Goal: Task Accomplishment & Management: Manage account settings

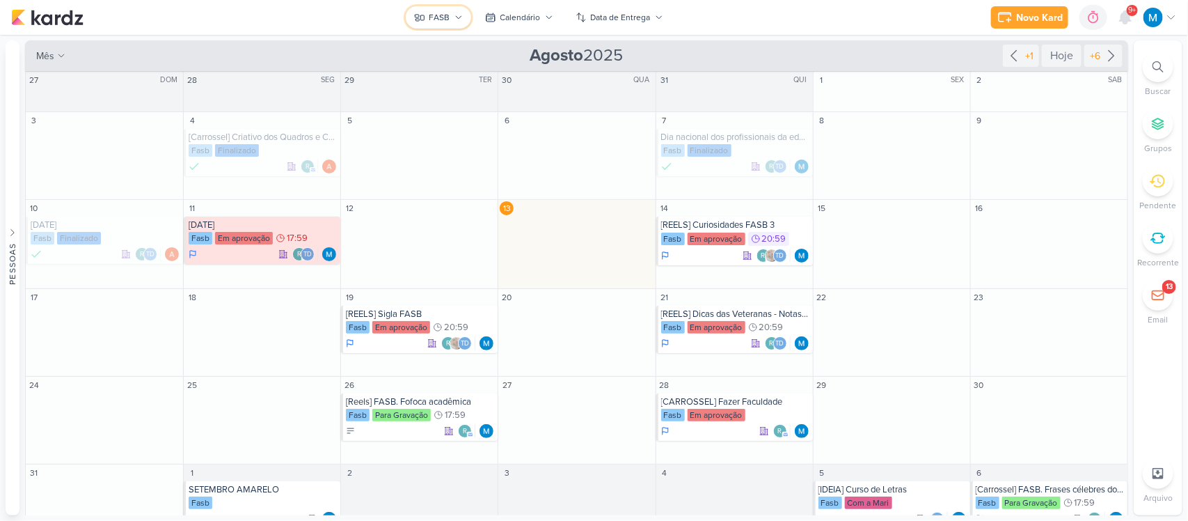
click at [457, 19] on icon at bounding box center [459, 17] width 8 height 8
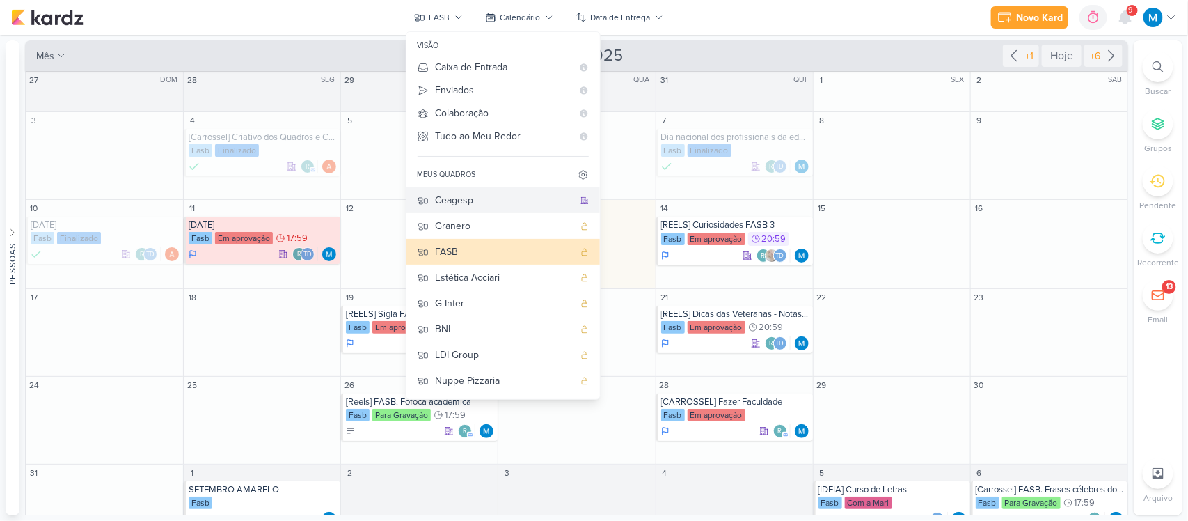
click at [467, 200] on div "Ceagesp" at bounding box center [505, 200] width 138 height 15
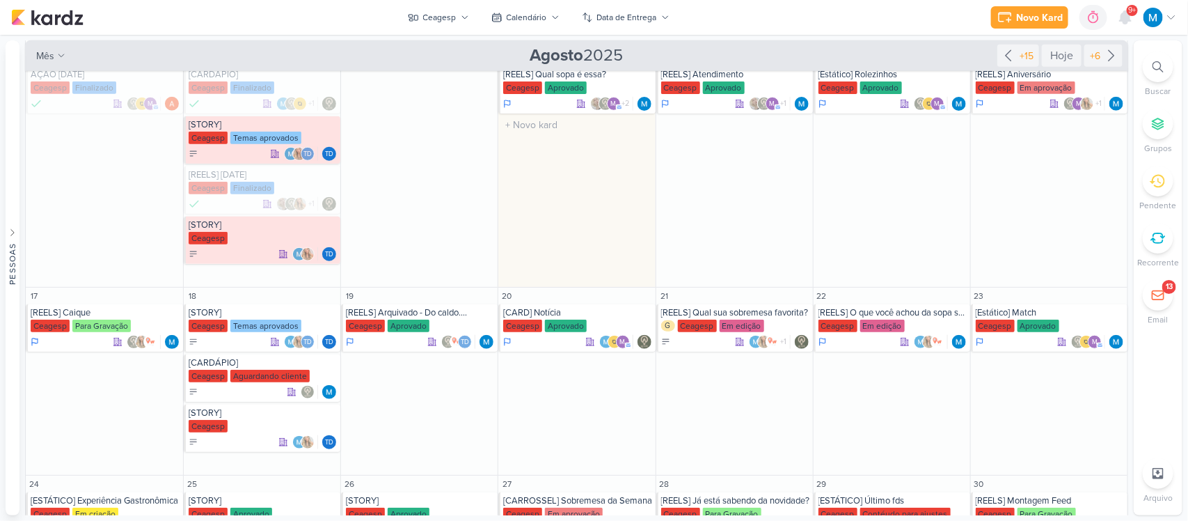
scroll to position [404, 0]
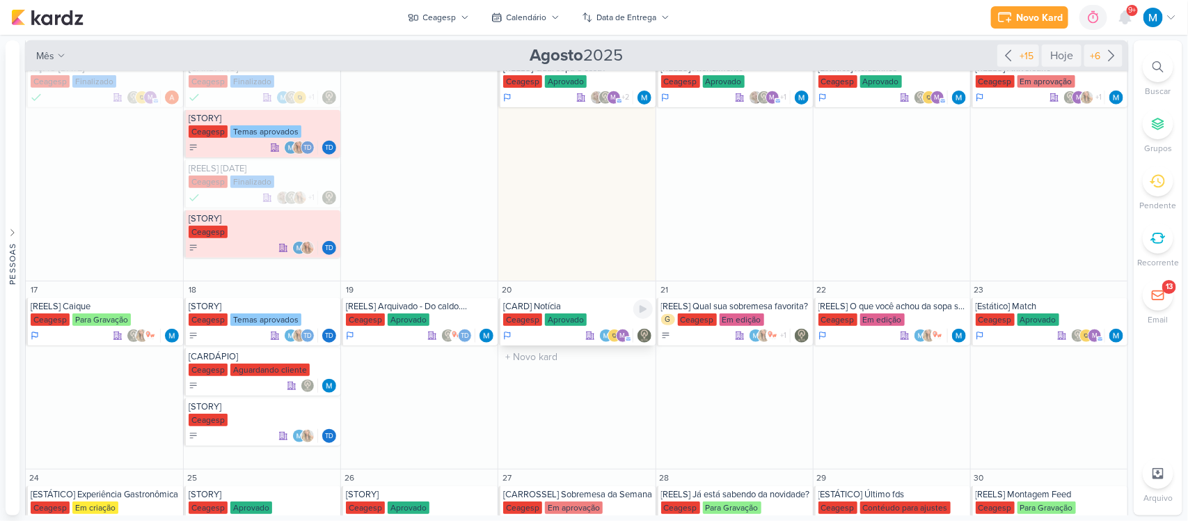
click at [548, 308] on div "[CARD] Notícia" at bounding box center [577, 306] width 149 height 11
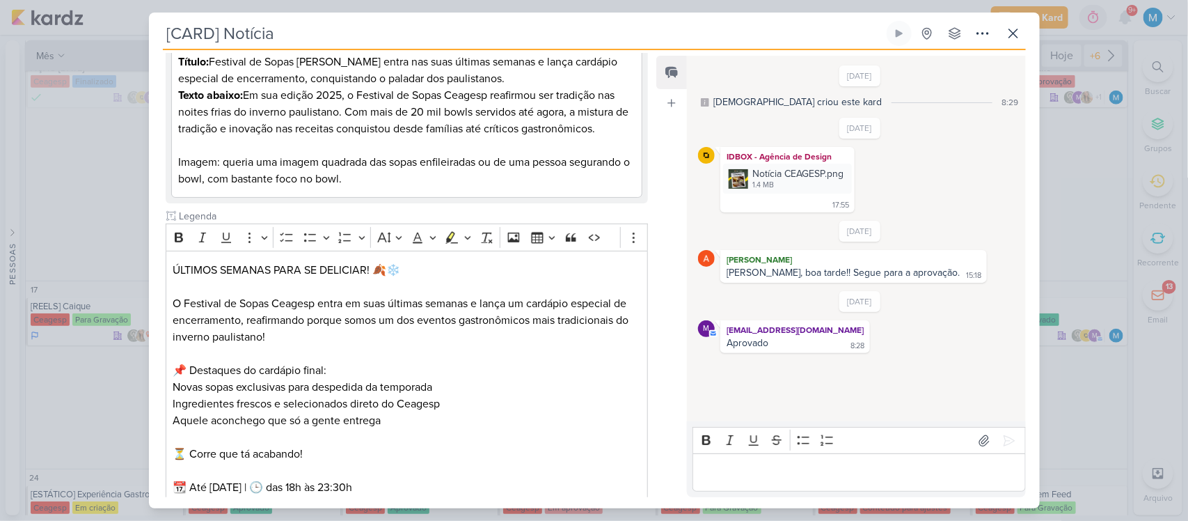
scroll to position [182, 0]
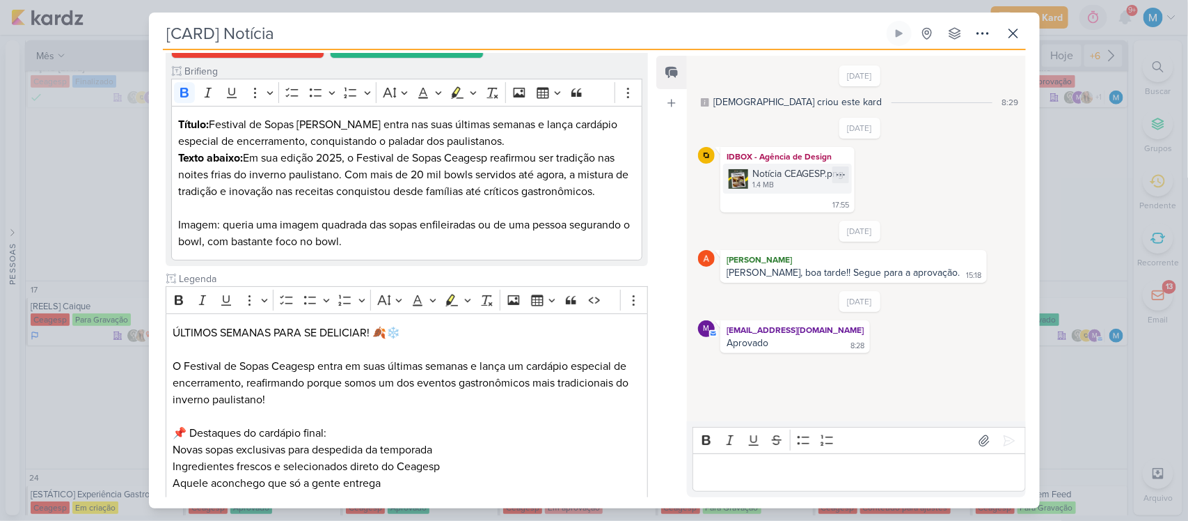
click at [733, 175] on img at bounding box center [738, 178] width 19 height 19
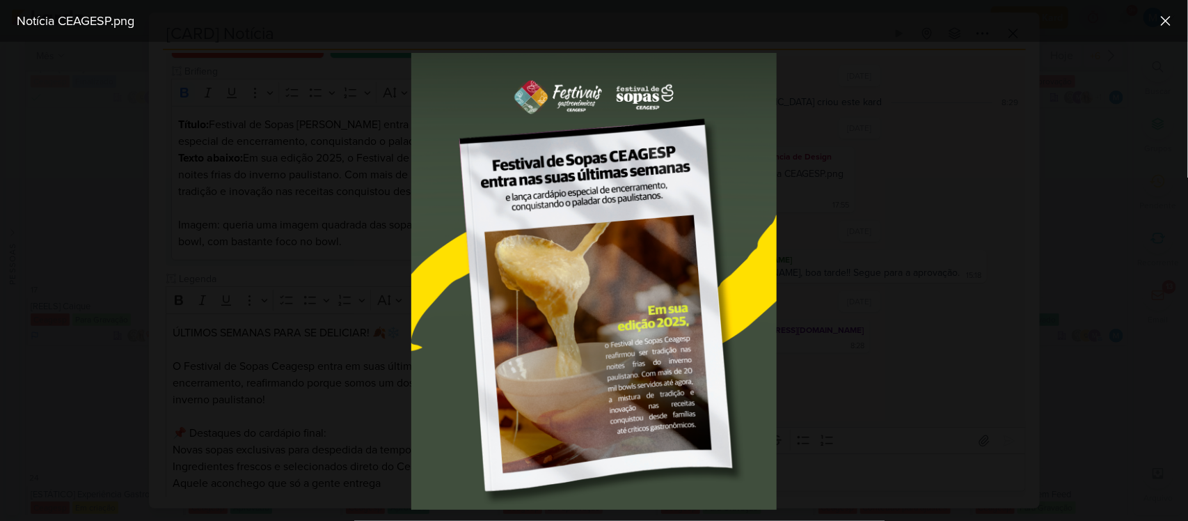
click at [908, 197] on div at bounding box center [594, 281] width 1188 height 479
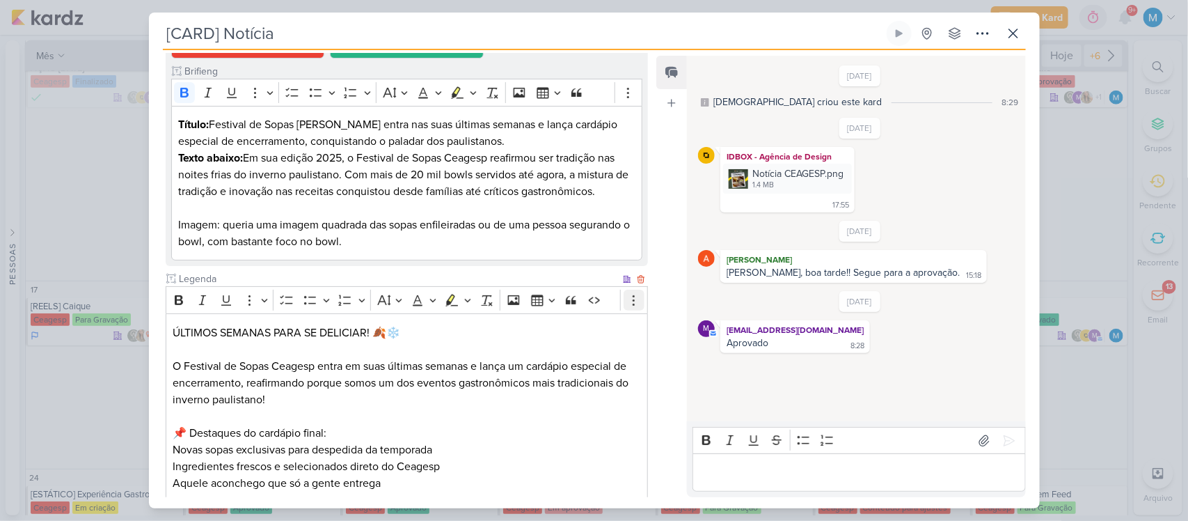
scroll to position [0, 0]
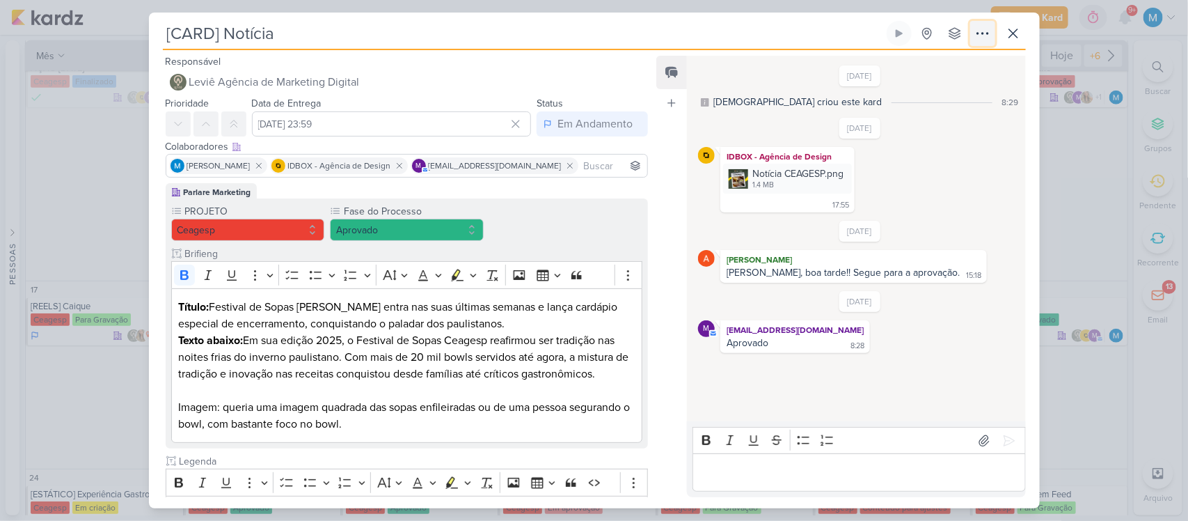
click at [950, 31] on icon at bounding box center [983, 33] width 17 height 17
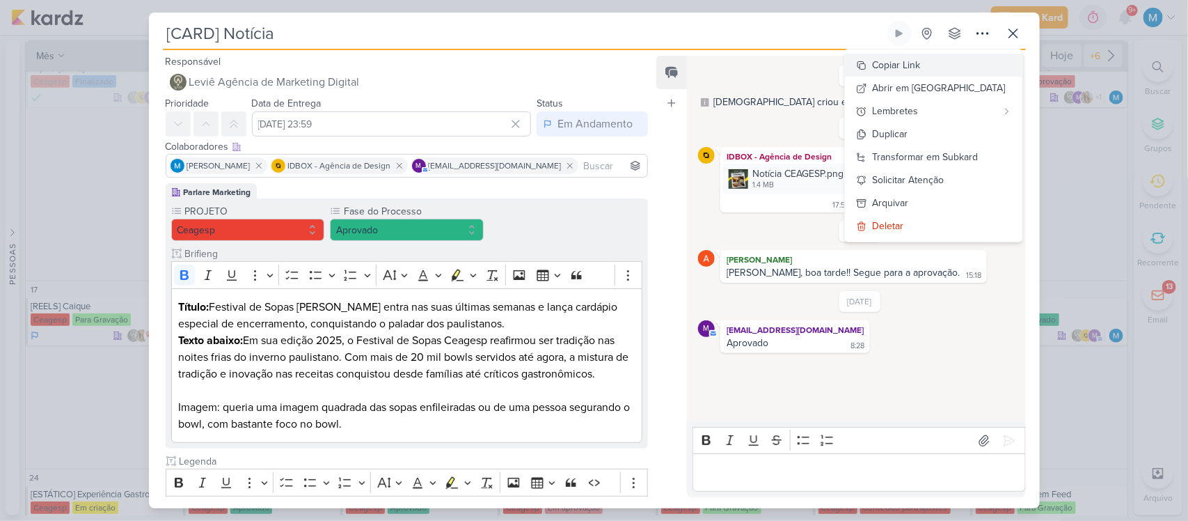
click at [950, 61] on button "Copiar Link" at bounding box center [934, 65] width 178 height 23
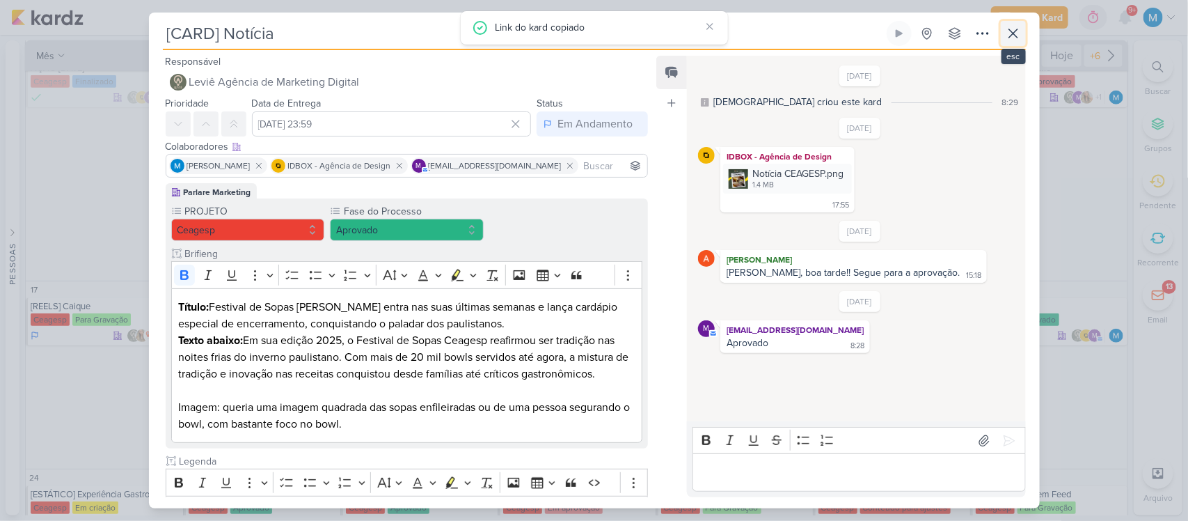
click at [950, 36] on icon at bounding box center [1013, 33] width 17 height 17
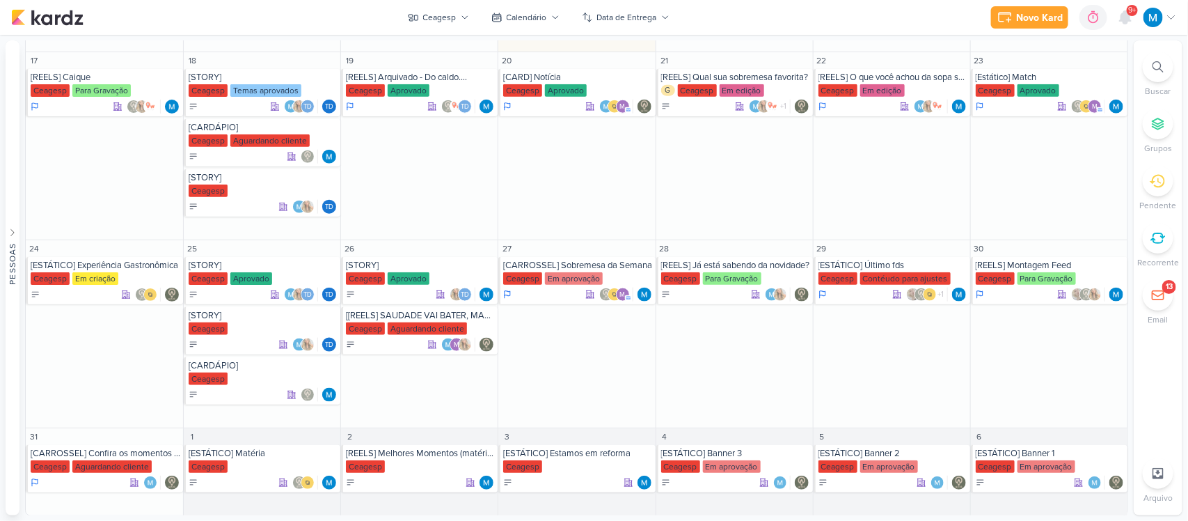
scroll to position [635, 0]
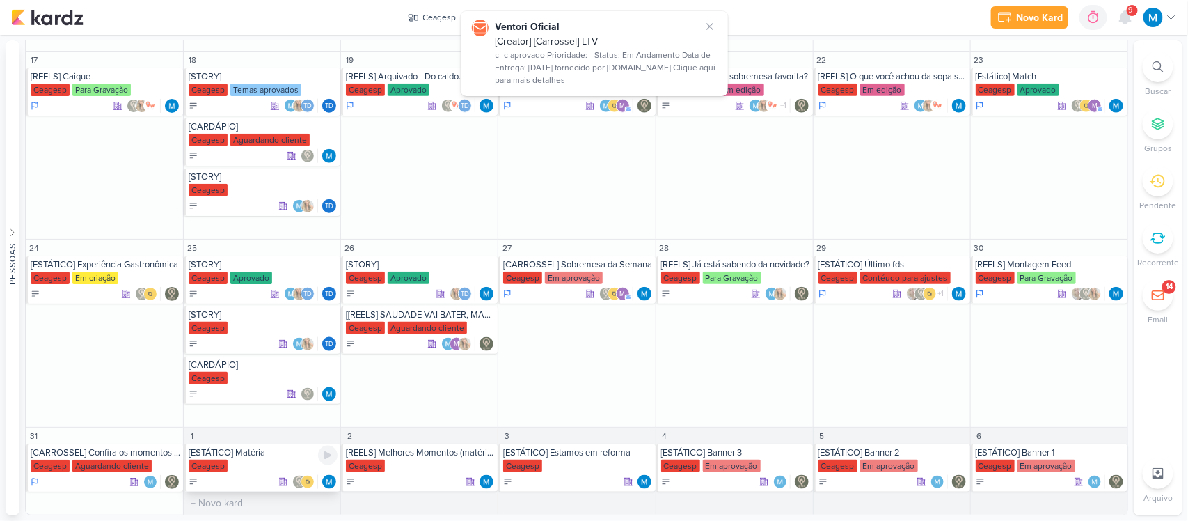
click at [255, 416] on div "[ESTÁTICO] Matéria" at bounding box center [263, 452] width 149 height 11
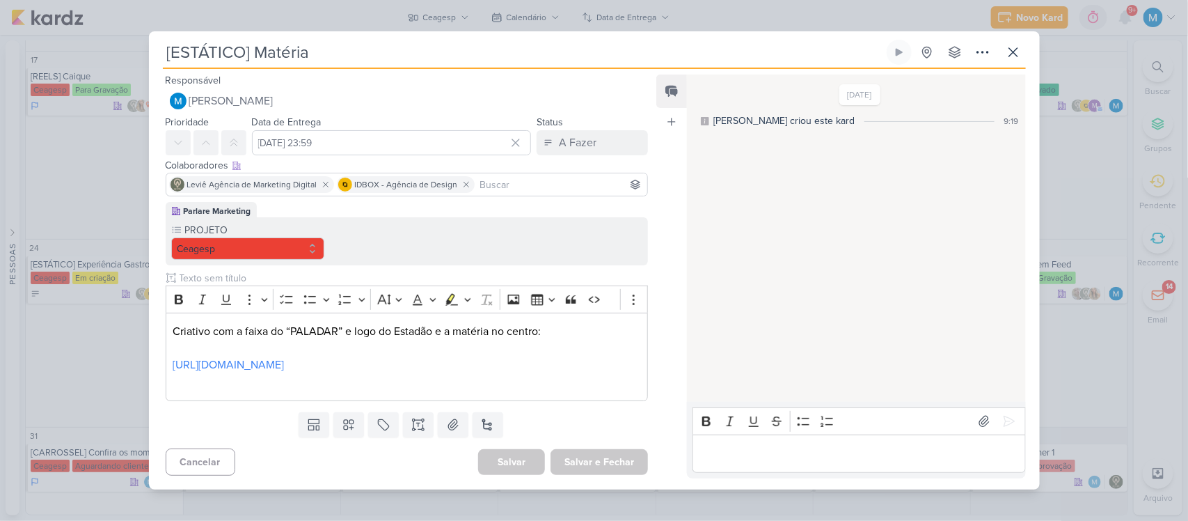
click at [575, 176] on input at bounding box center [562, 184] width 168 height 17
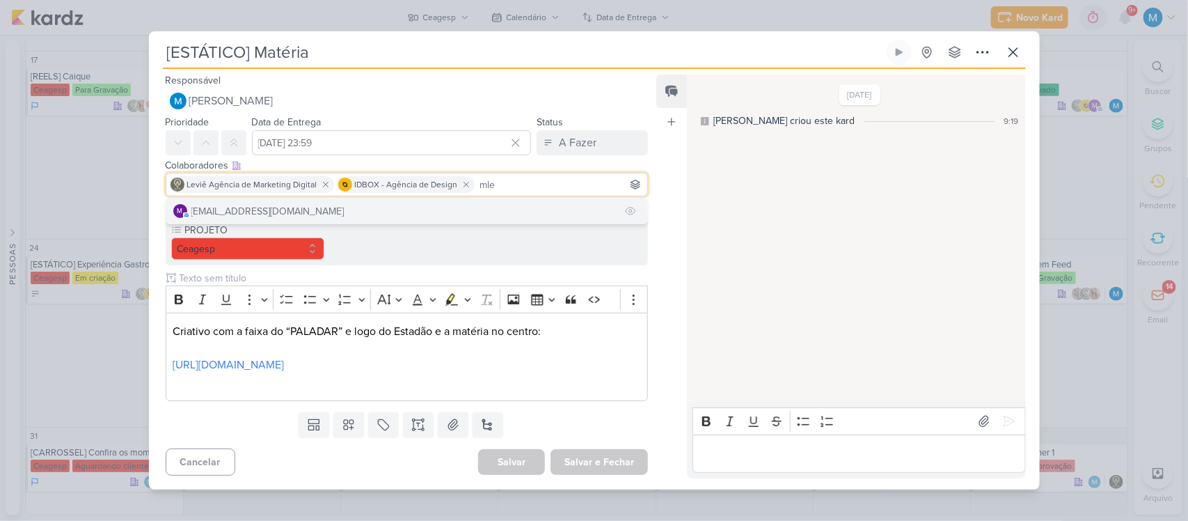
type input "mle"
click at [271, 204] on div "[EMAIL_ADDRESS][DOMAIN_NAME]" at bounding box center [267, 211] width 153 height 15
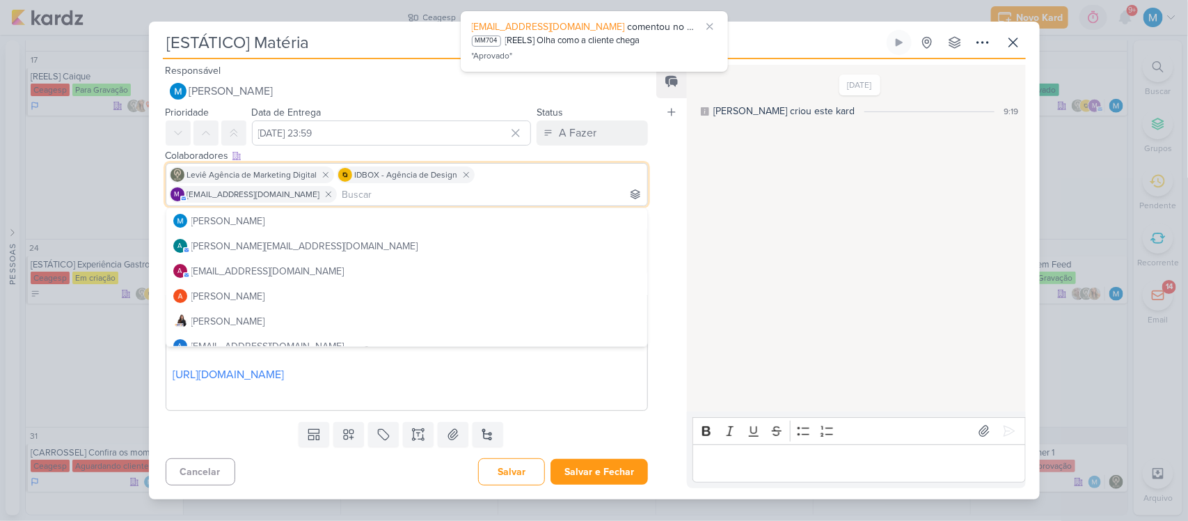
click at [698, 162] on div "[DATE] [PERSON_NAME] criou este kard 9:19" at bounding box center [855, 238] width 337 height 345
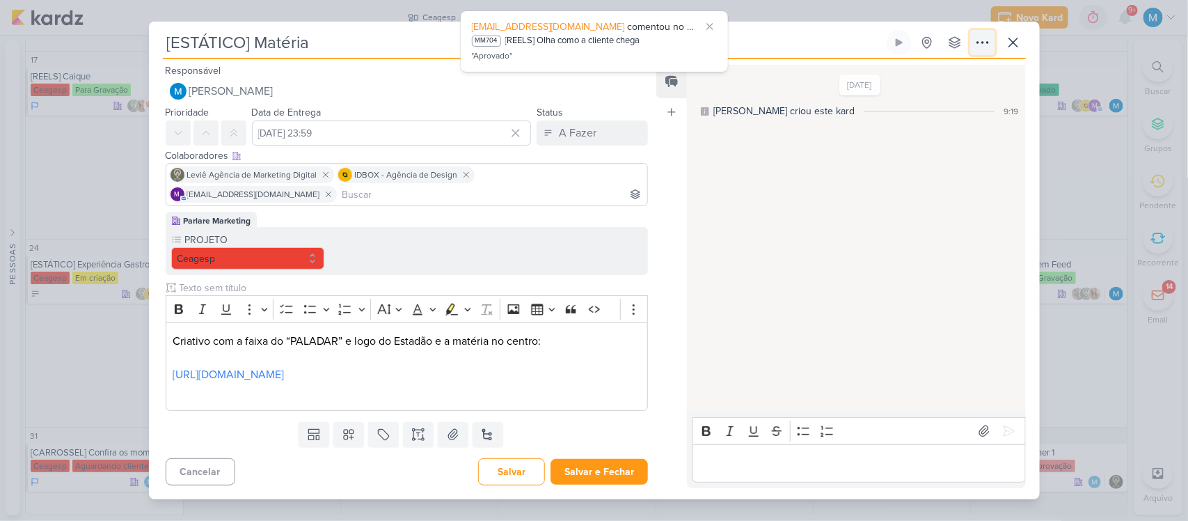
click at [950, 49] on icon at bounding box center [983, 42] width 17 height 17
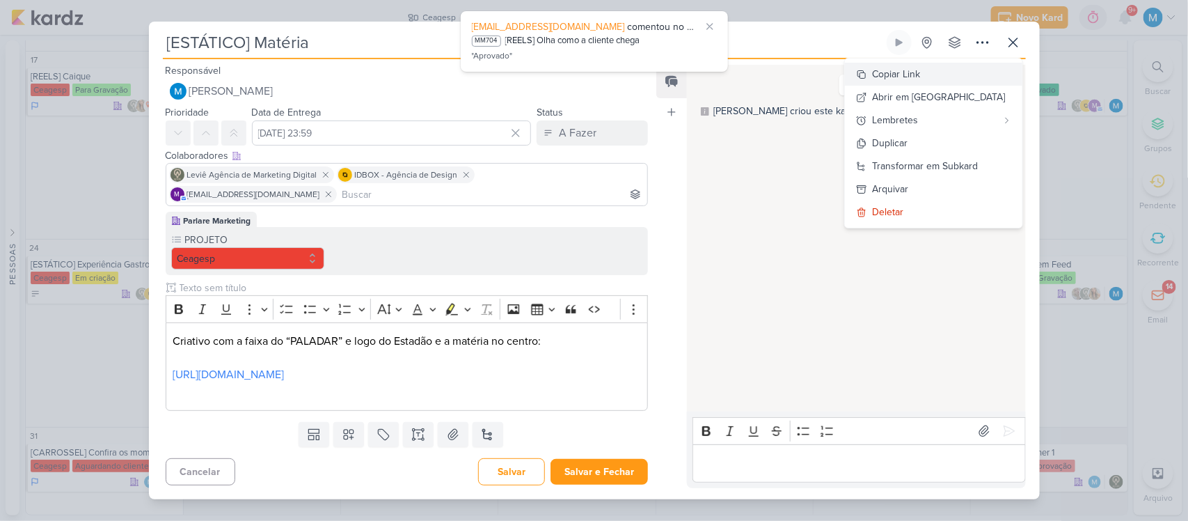
click at [921, 79] on div "Copiar Link" at bounding box center [897, 74] width 48 height 15
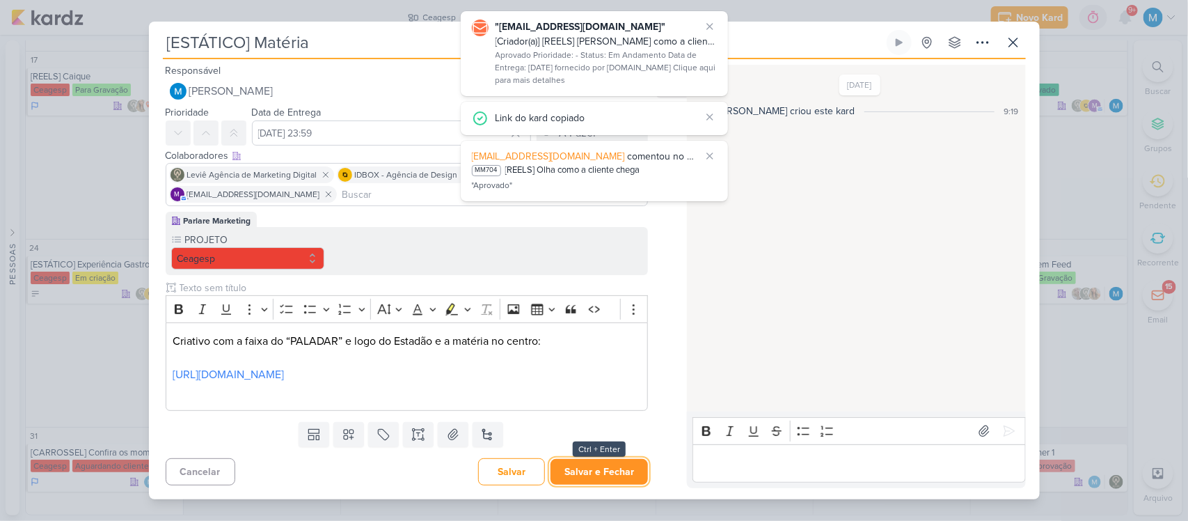
click at [590, 416] on button "Salvar e Fechar" at bounding box center [599, 472] width 97 height 26
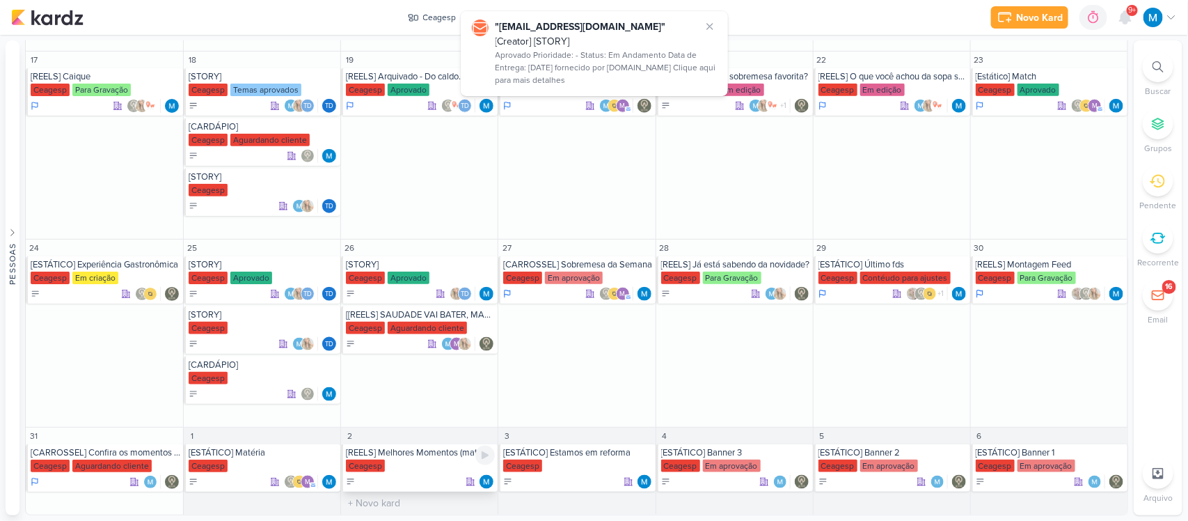
click at [437, 416] on div "[REELS] Melhores Momentos (matérias da TV)" at bounding box center [420, 452] width 149 height 11
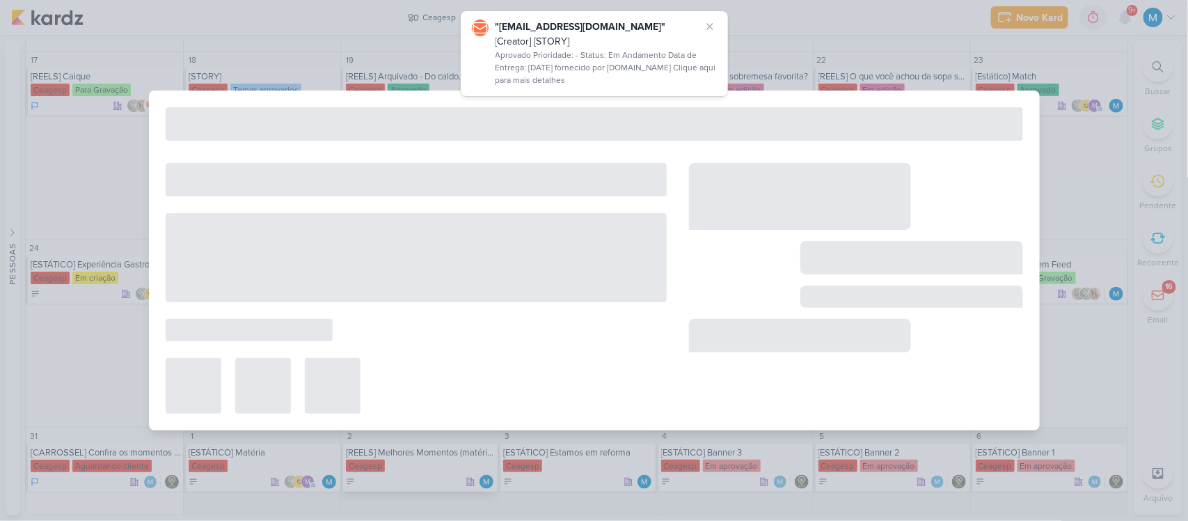
type input "[REELS] Melhores Momentos (matérias da TV)"
type input "[DATE] 23:59"
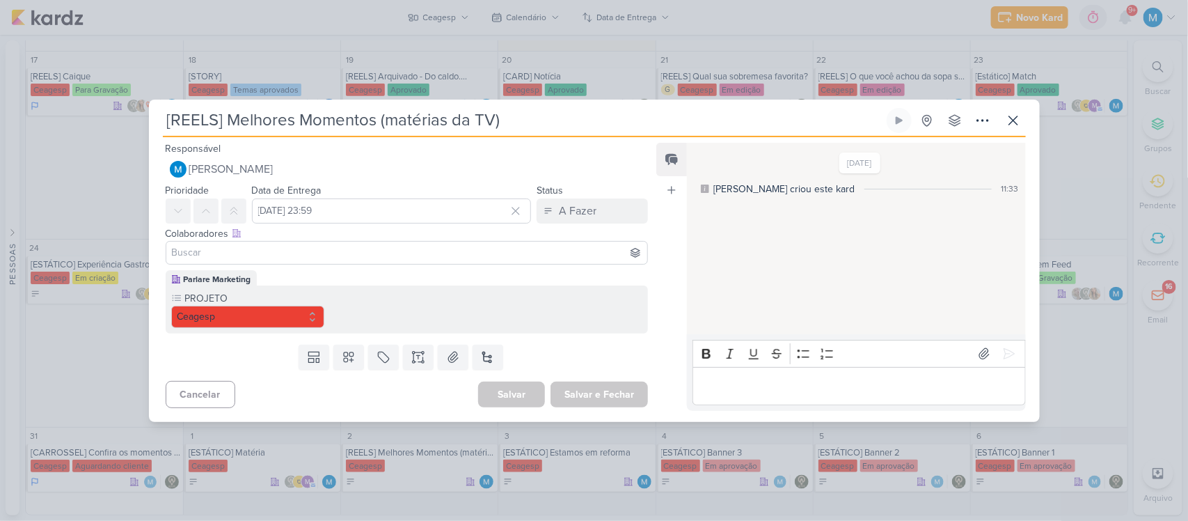
click at [427, 255] on input at bounding box center [407, 252] width 476 height 17
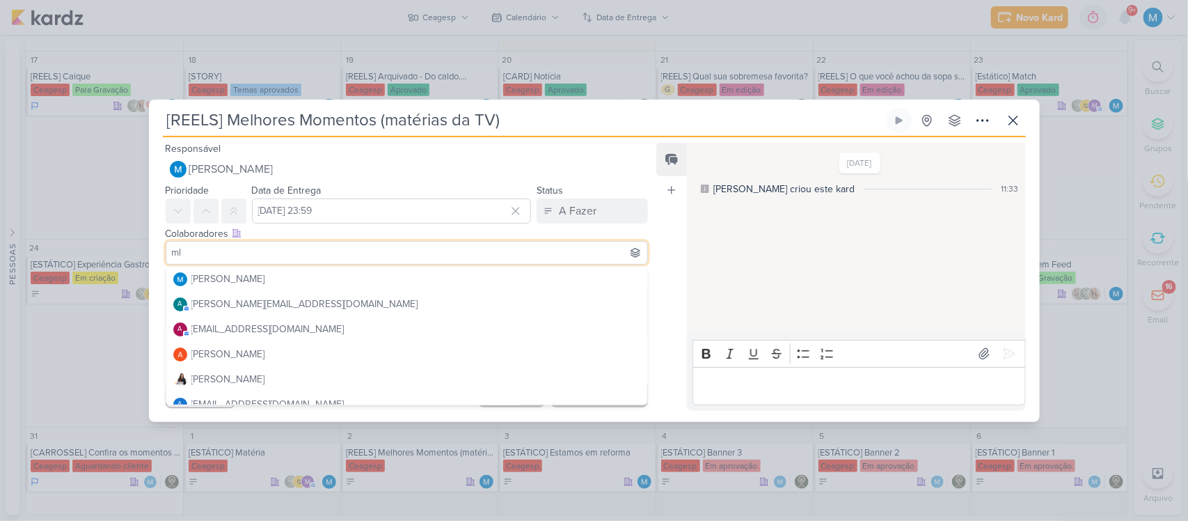
type input "mle"
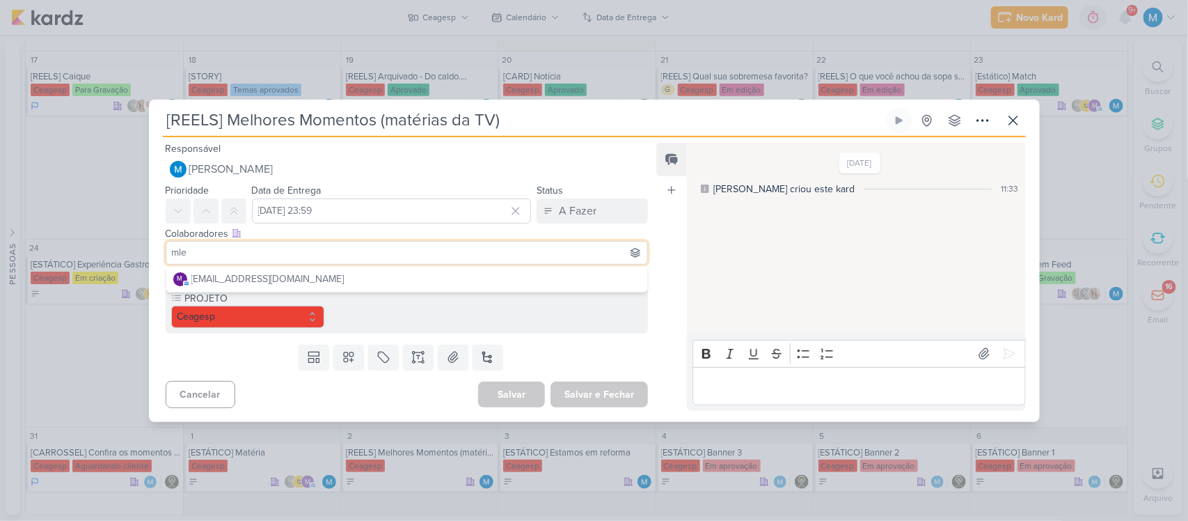
drag, startPoint x: 212, startPoint y: 252, endPoint x: 126, endPoint y: 255, distance: 86.4
click at [126, 255] on div "[REELS] Melhores Momentos (matérias da TV) Criado por mim" at bounding box center [594, 260] width 1188 height 521
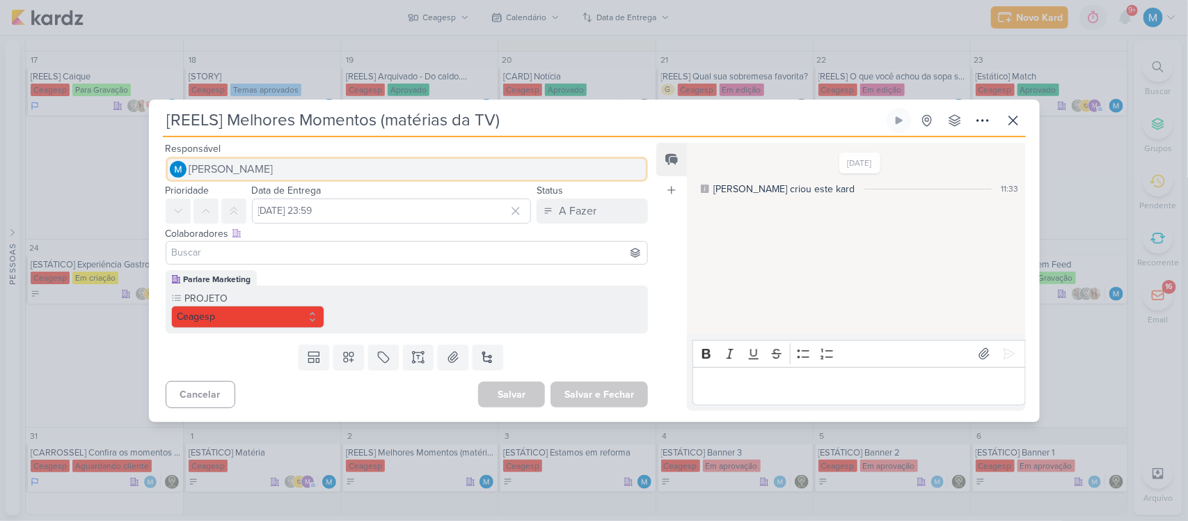
click at [611, 158] on button "[PERSON_NAME]" at bounding box center [407, 169] width 483 height 25
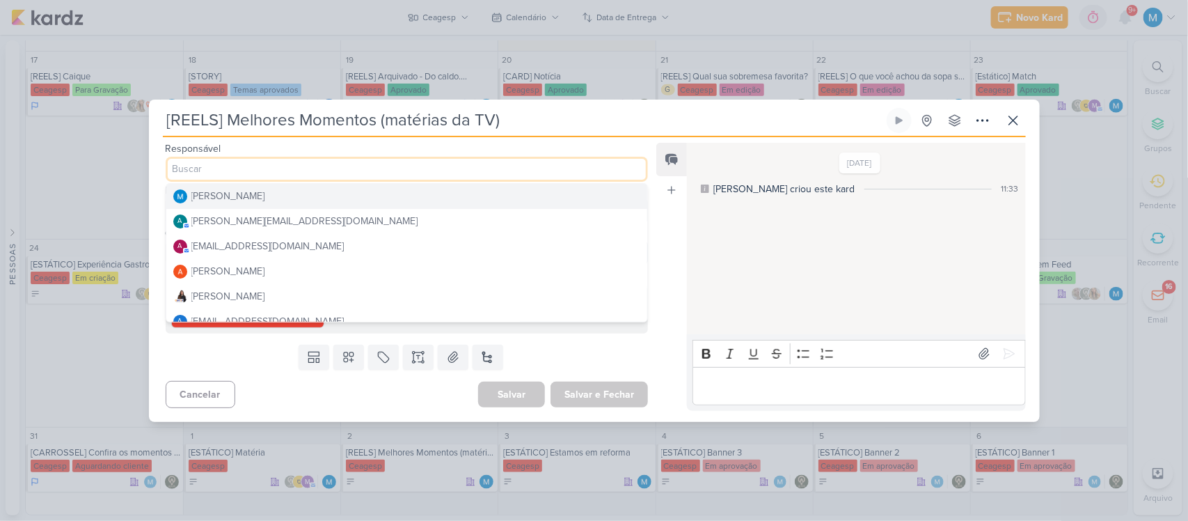
click at [791, 147] on div "[DATE] [PERSON_NAME] criou este kard 11:33" at bounding box center [855, 239] width 337 height 191
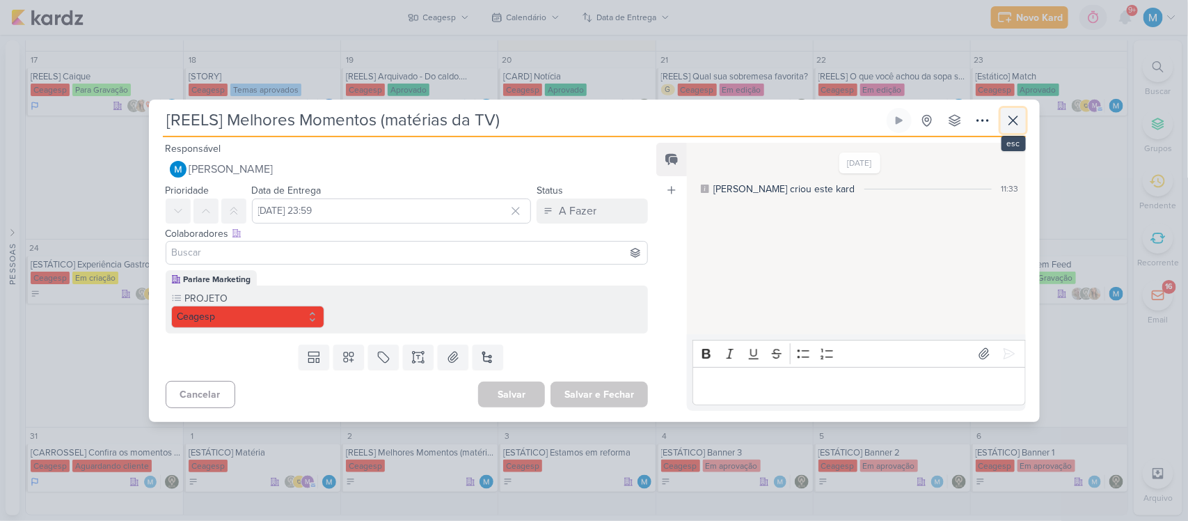
click at [950, 126] on icon at bounding box center [1013, 120] width 17 height 17
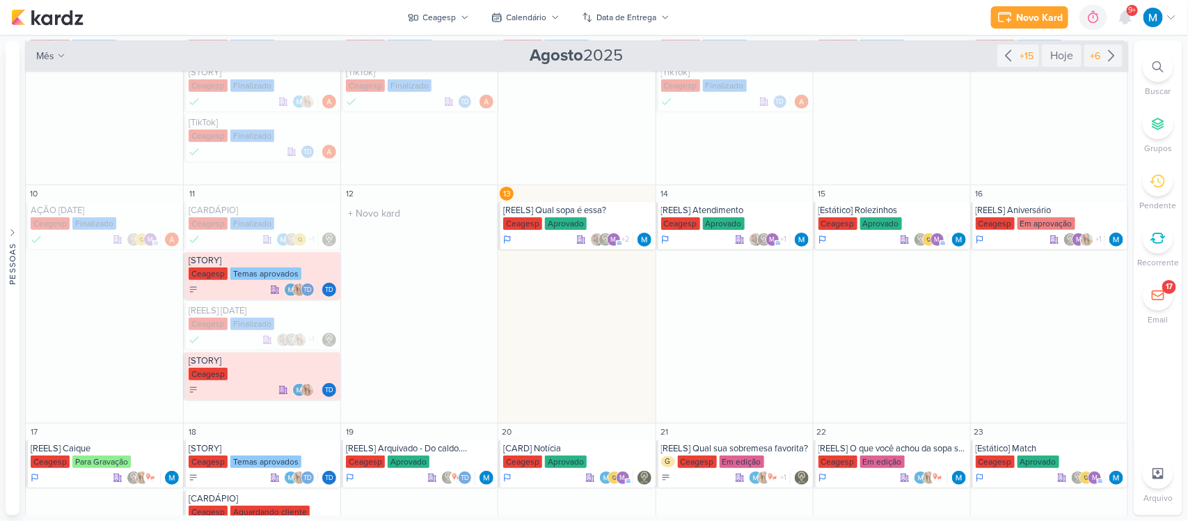
scroll to position [262, 0]
click at [950, 210] on div "[REELS] Aniversário" at bounding box center [1050, 210] width 149 height 11
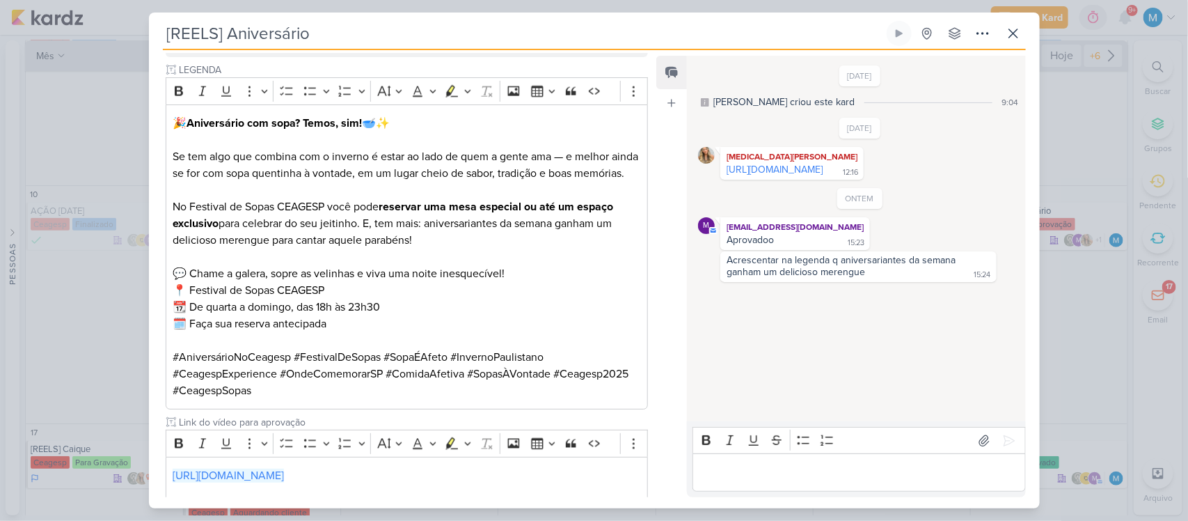
scroll to position [965, 0]
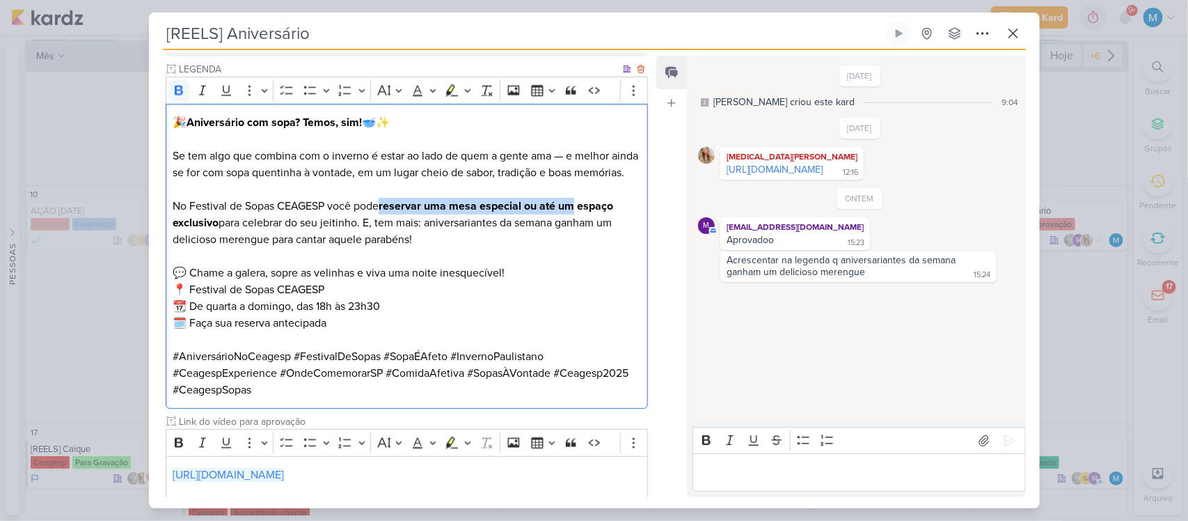
drag, startPoint x: 385, startPoint y: 203, endPoint x: 576, endPoint y: 203, distance: 190.7
click at [576, 203] on strong "reservar uma mesa especial ou até um espaço exclusivo" at bounding box center [393, 214] width 441 height 31
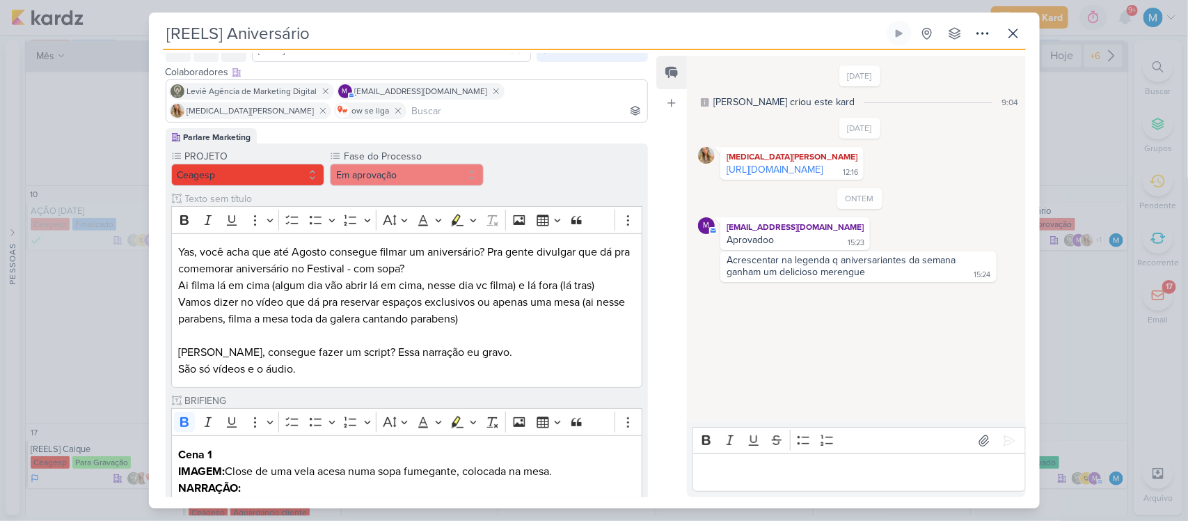
scroll to position [0, 0]
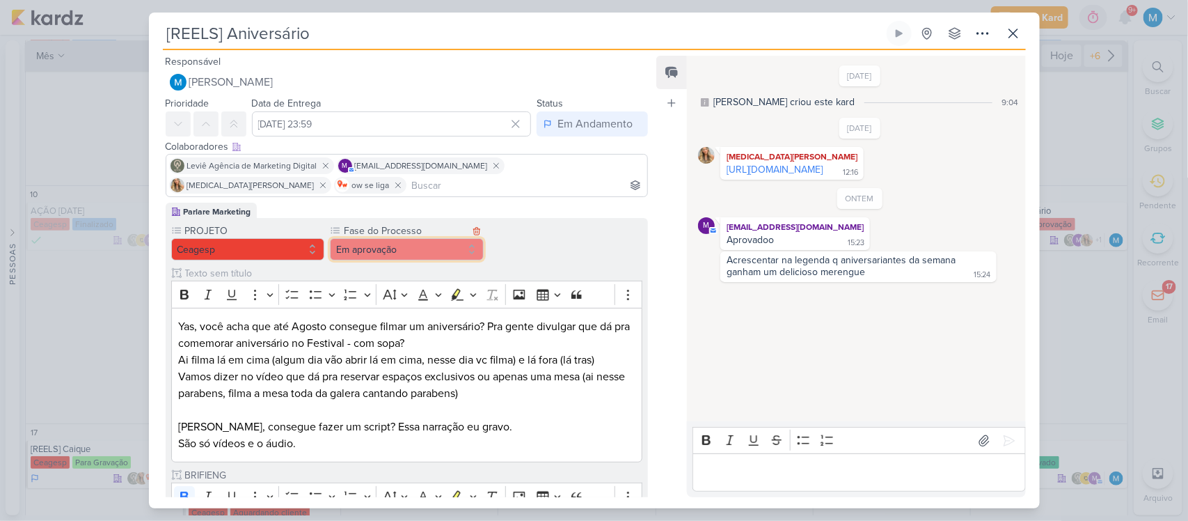
click at [446, 238] on button "Em aprovação" at bounding box center [407, 249] width 154 height 22
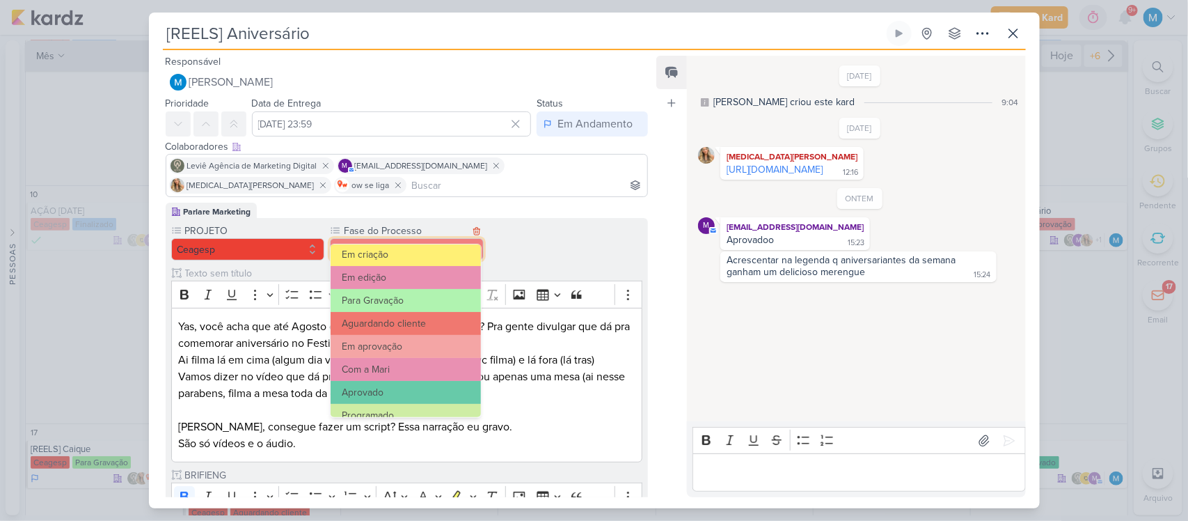
scroll to position [98, 0]
click at [395, 380] on button "Aprovado" at bounding box center [406, 391] width 150 height 23
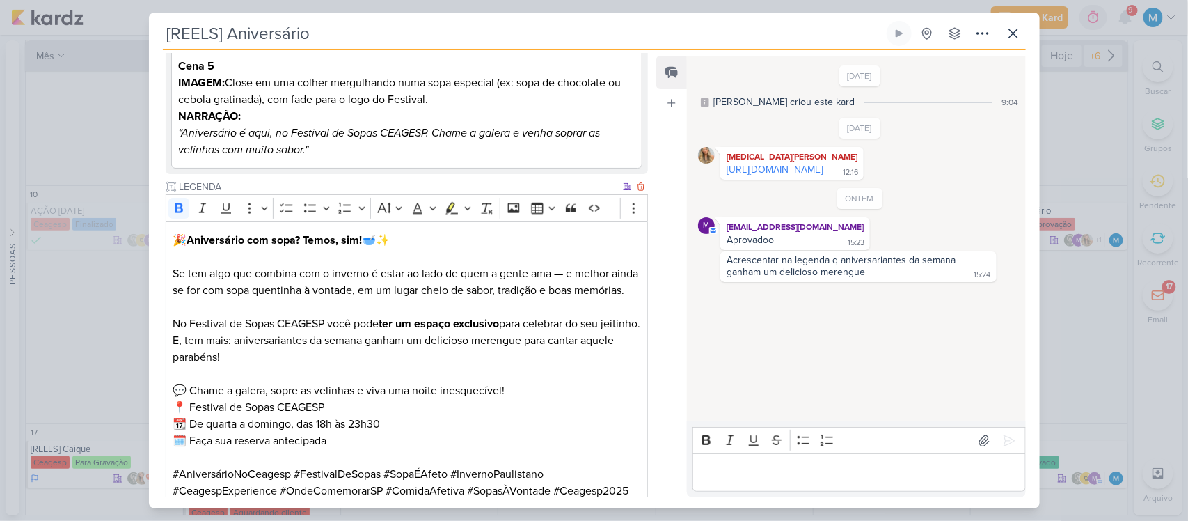
scroll to position [1055, 0]
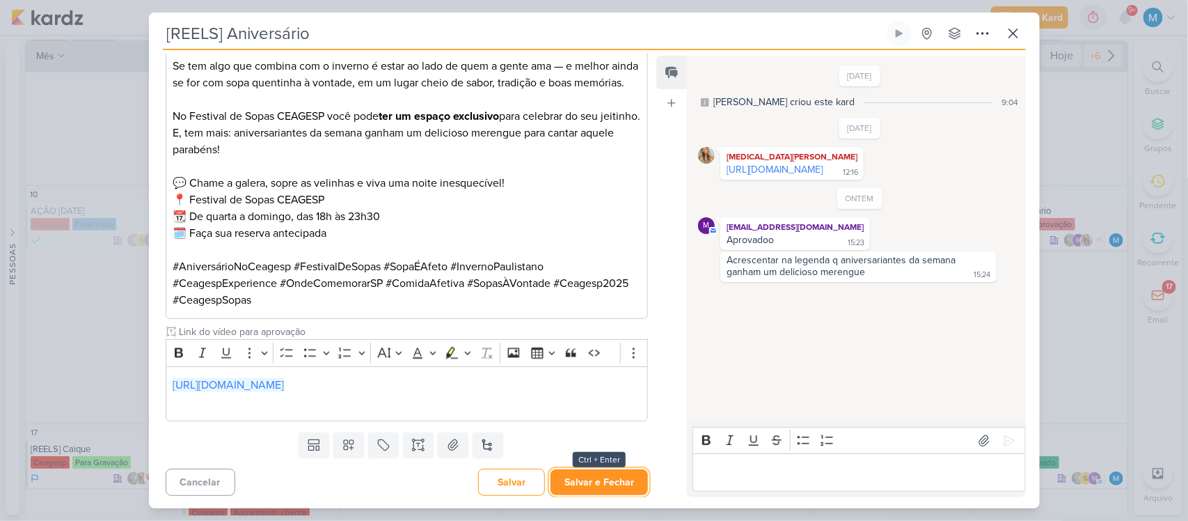
click at [600, 416] on button "Salvar e Fechar" at bounding box center [599, 482] width 97 height 26
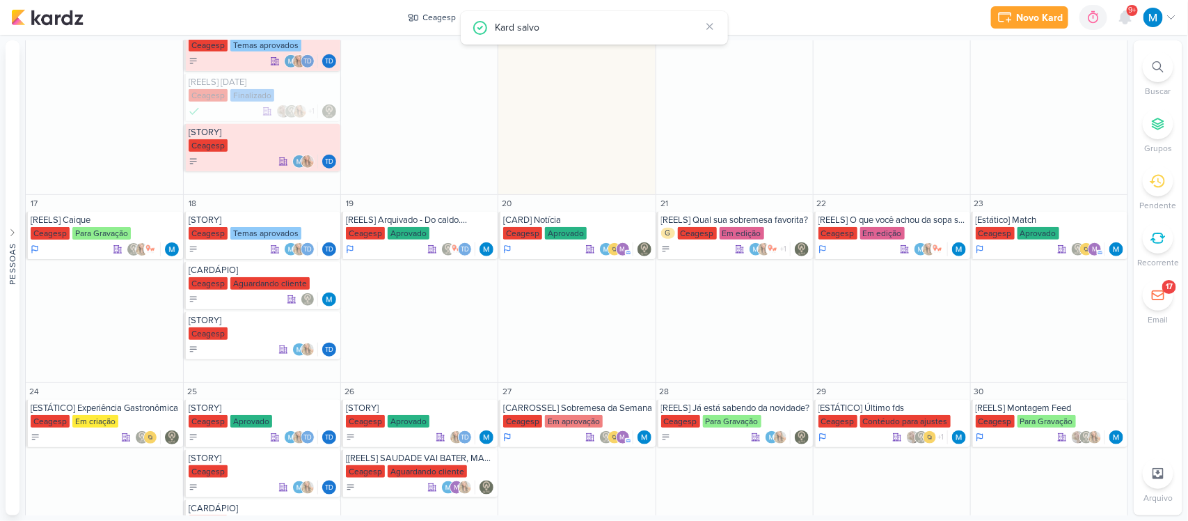
scroll to position [491, 0]
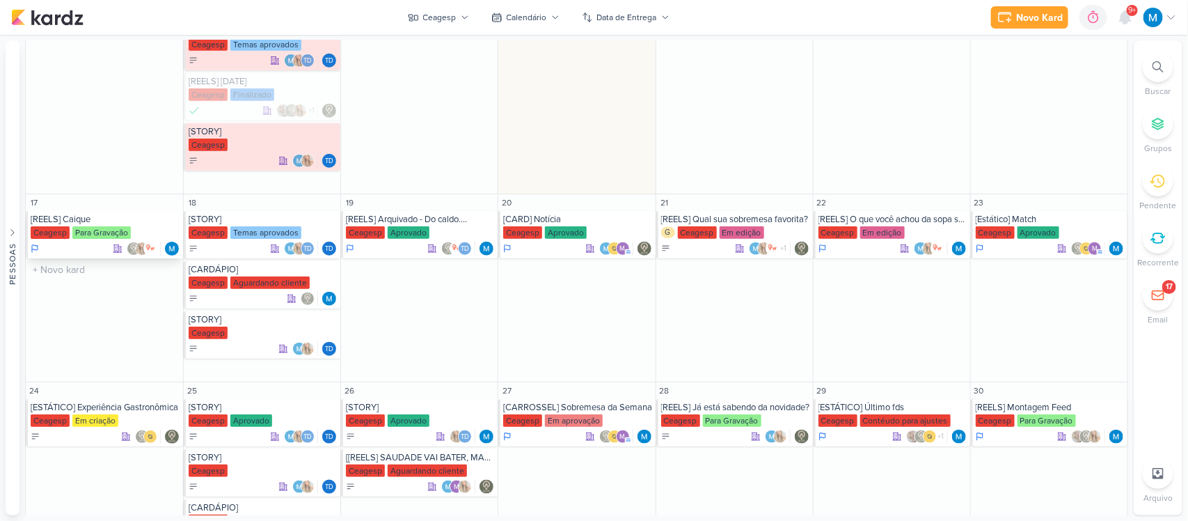
click at [92, 213] on div "[REELS] Caique [GEOGRAPHIC_DATA] Para Gravação" at bounding box center [104, 234] width 157 height 47
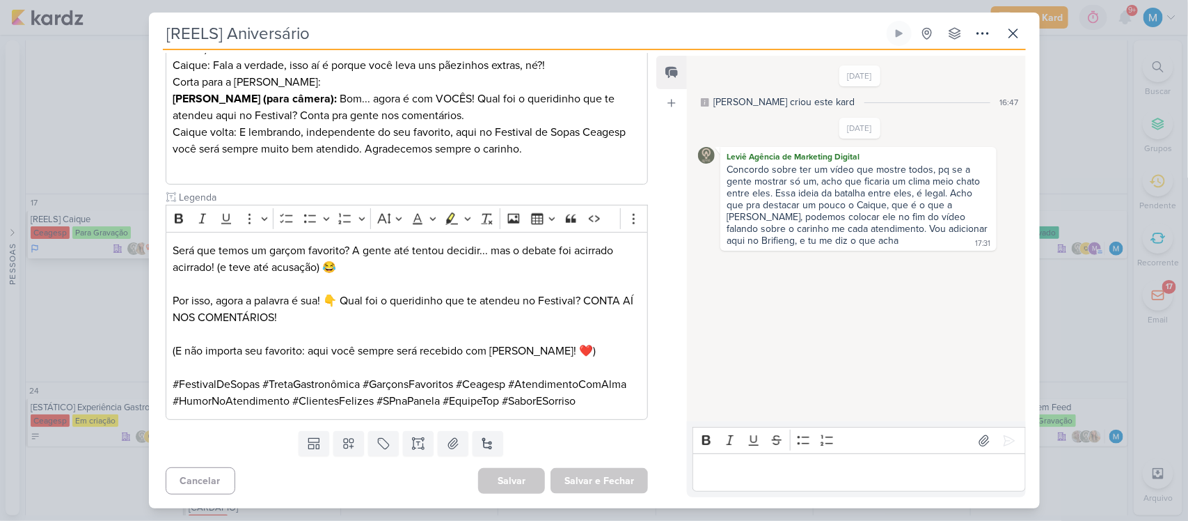
type input "[REELS] Caique"
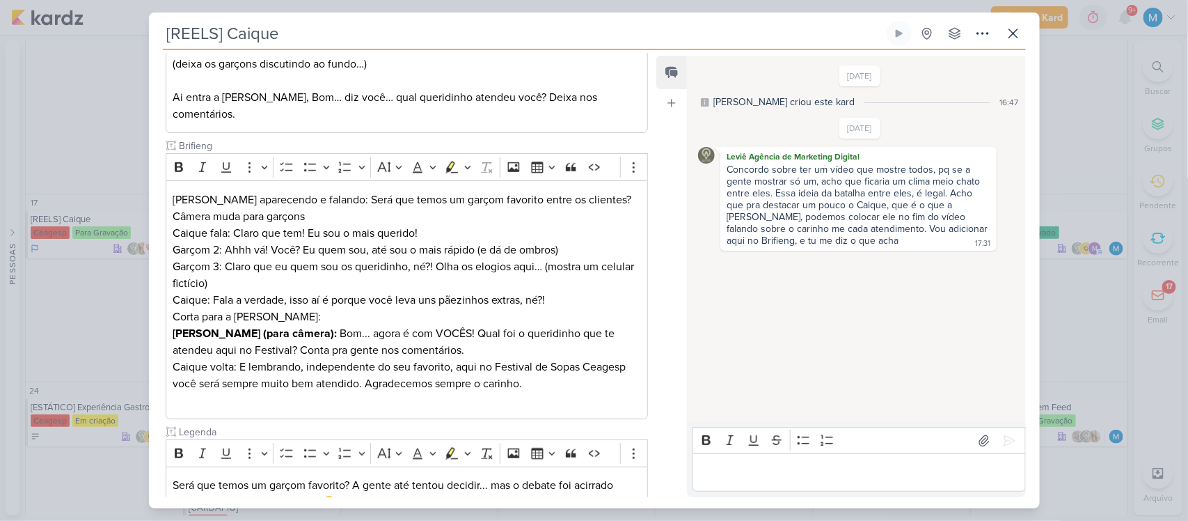
scroll to position [635, 0]
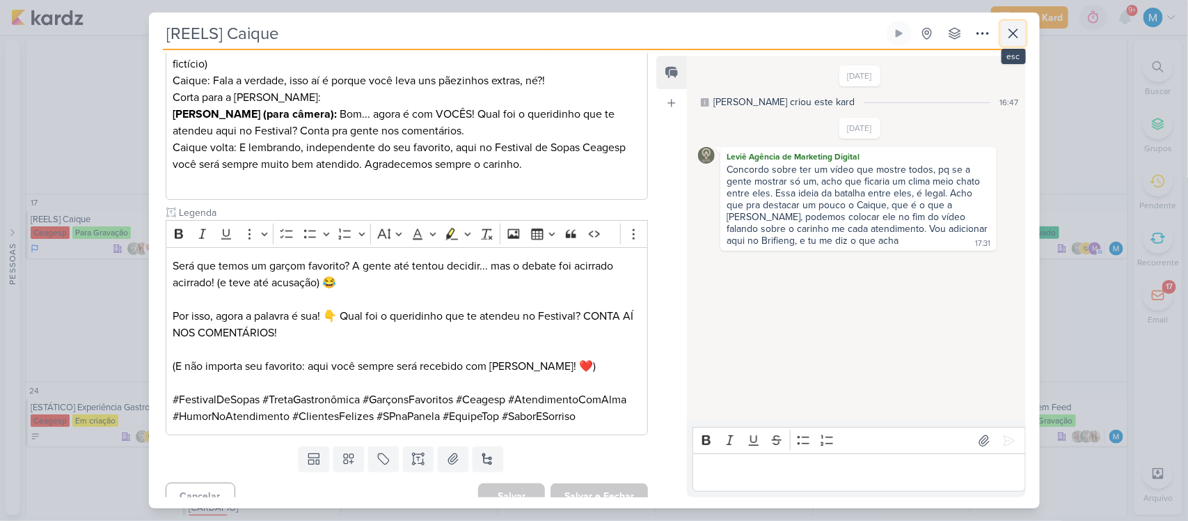
click at [950, 31] on icon at bounding box center [1013, 33] width 17 height 17
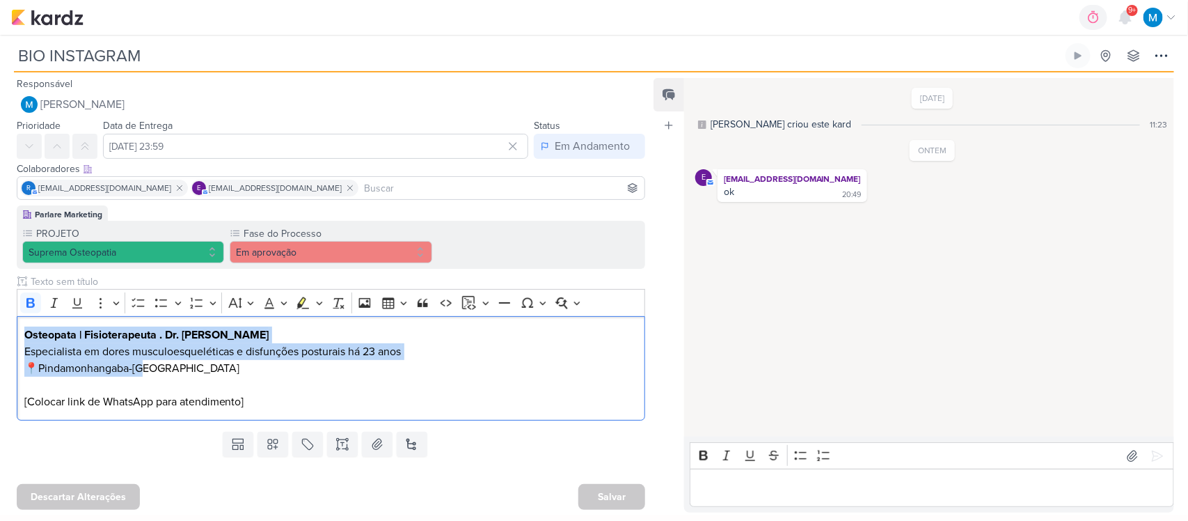
drag, startPoint x: 101, startPoint y: 363, endPoint x: 8, endPoint y: 322, distance: 101.3
click at [8, 322] on div "Parlare Marketing PROJETO Suprema Osteopatia Fase do Processo" at bounding box center [325, 315] width 651 height 221
copy p "Osteopata | Fisioterapeuta . Dr. [PERSON_NAME] Especialista em dores musculoesq…"
